Goal: Information Seeking & Learning: Find specific fact

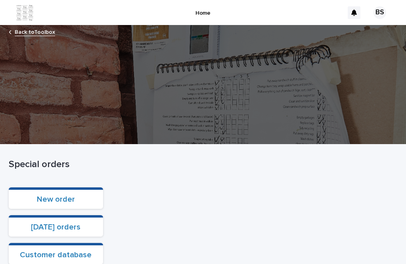
click at [30, 38] on div at bounding box center [203, 84] width 406 height 119
click at [27, 31] on link "Back to Toolbox" at bounding box center [35, 31] width 40 height 9
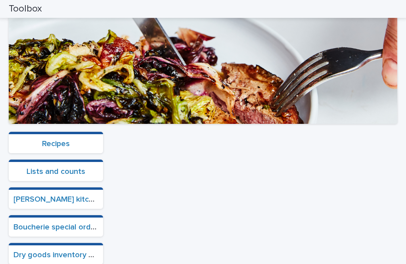
scroll to position [173, 0]
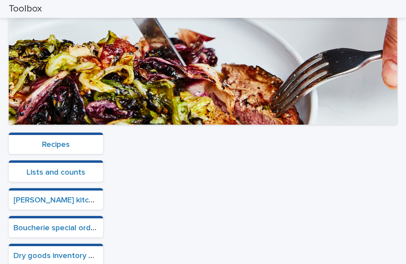
click at [63, 140] on link "Recipes" at bounding box center [56, 144] width 28 height 8
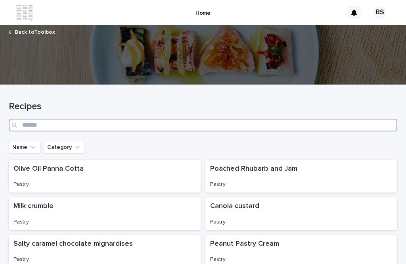
click at [152, 119] on input "Search" at bounding box center [203, 125] width 389 height 13
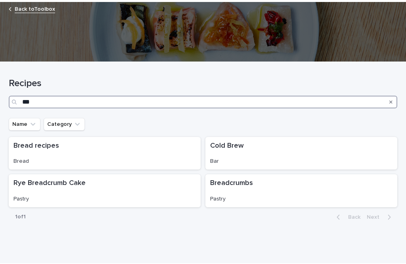
scroll to position [21, 0]
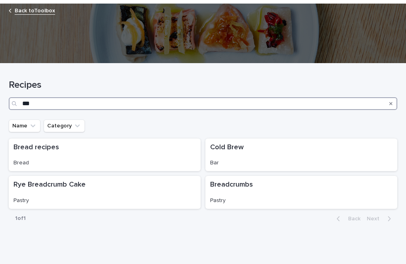
click at [189, 97] on input "***" at bounding box center [203, 103] width 389 height 13
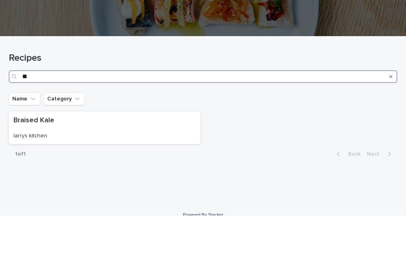
type input "*"
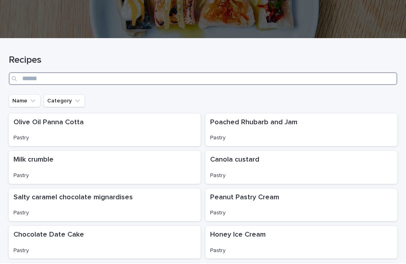
scroll to position [45, 0]
